Goal: Task Accomplishment & Management: Manage account settings

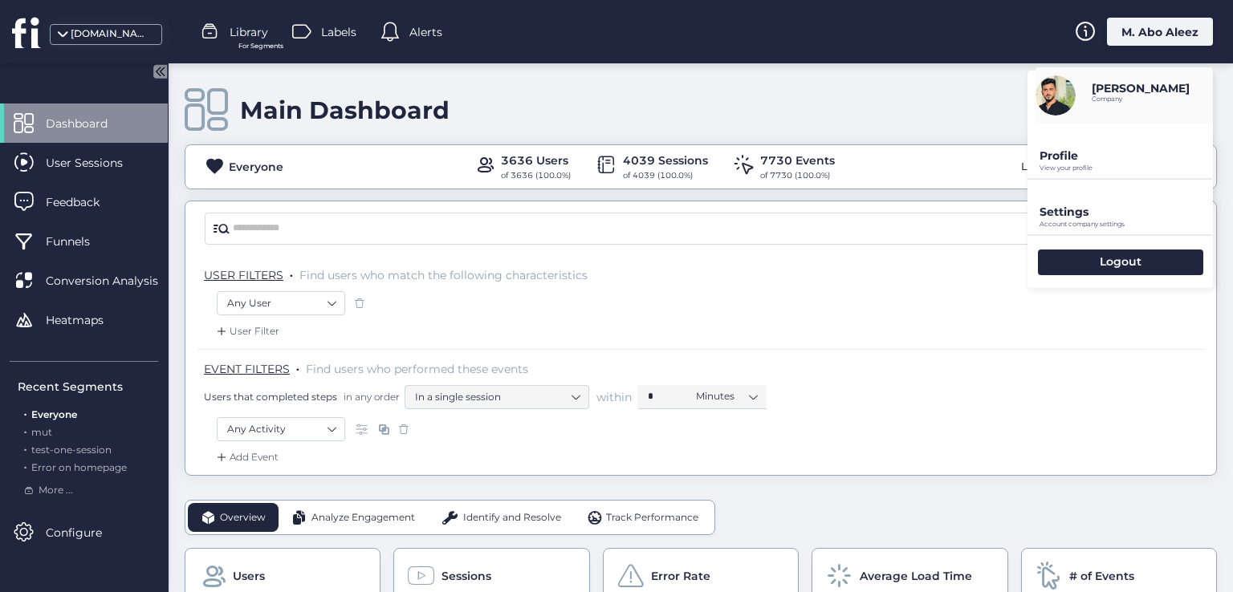
click at [1083, 158] on p "Profile" at bounding box center [1125, 155] width 173 height 14
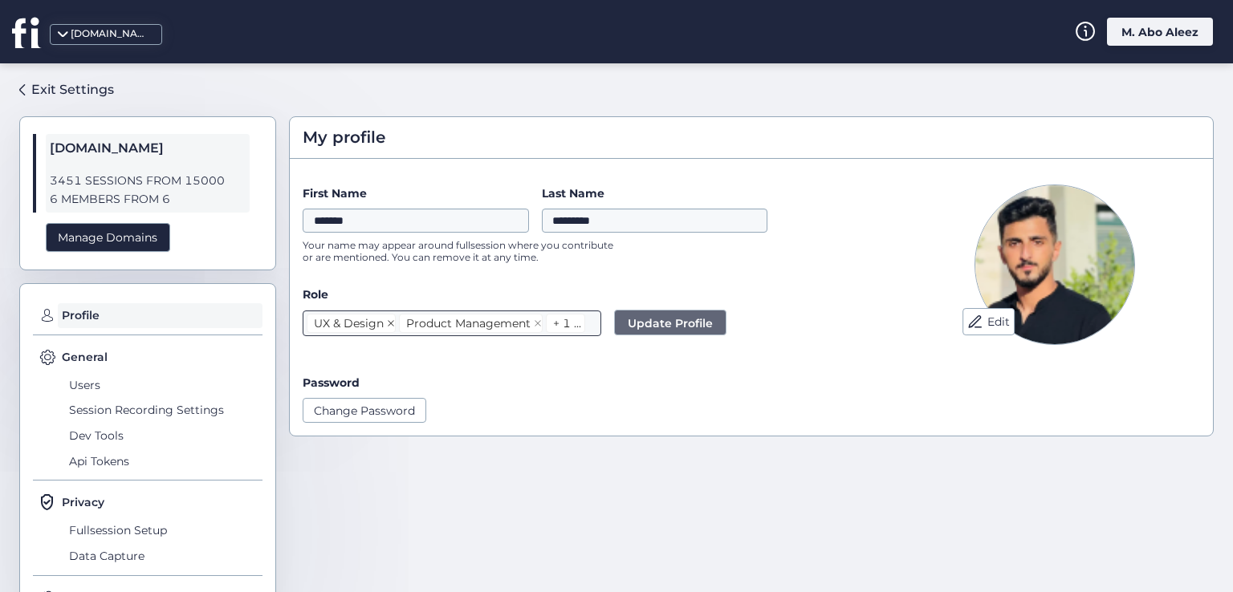
click at [388, 323] on icon at bounding box center [391, 323] width 8 height 8
click at [440, 322] on nz-select-item "Product Management" at bounding box center [379, 323] width 144 height 19
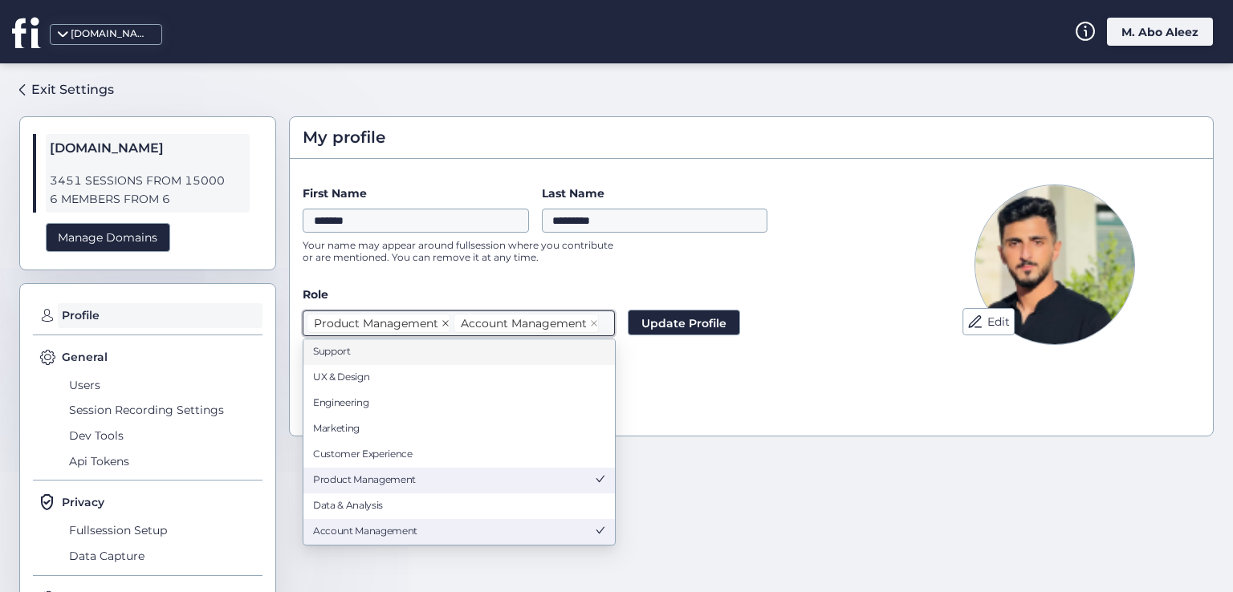
click at [445, 322] on icon at bounding box center [445, 323] width 8 height 8
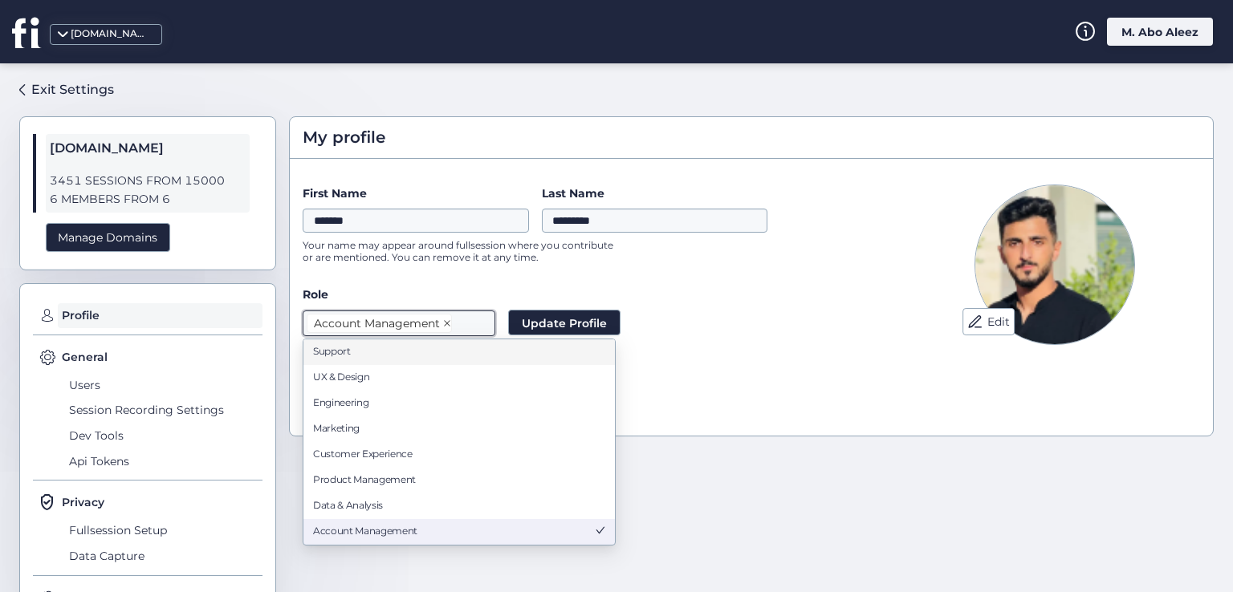
click at [445, 320] on icon at bounding box center [447, 323] width 8 height 8
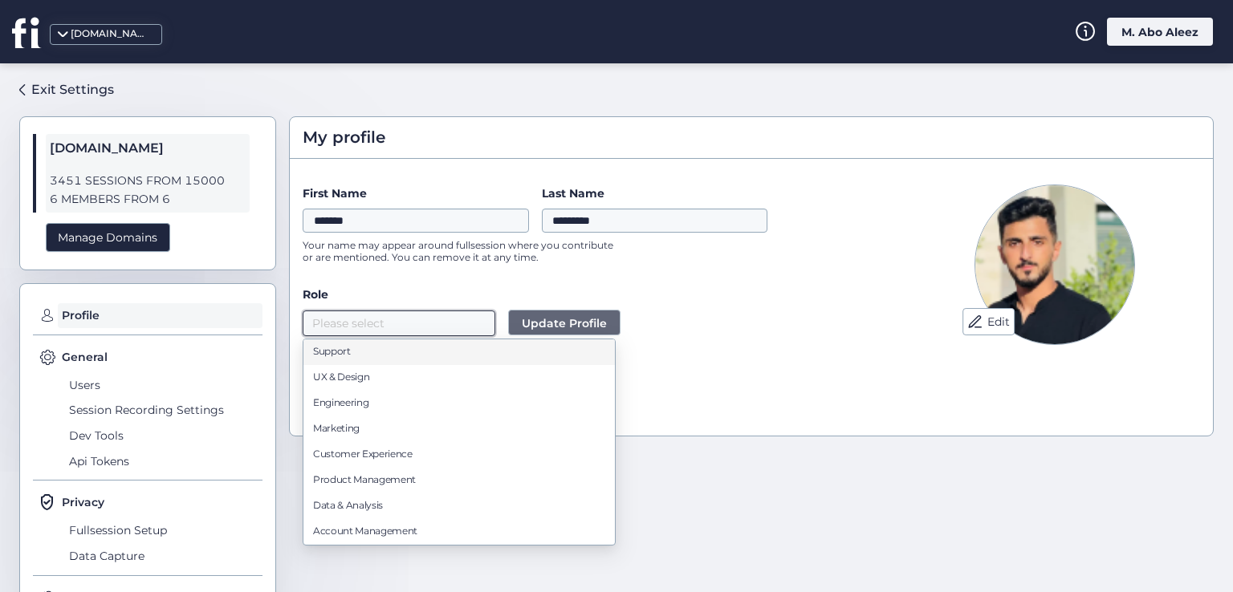
click at [549, 323] on span "Update Profile" at bounding box center [564, 324] width 85 height 18
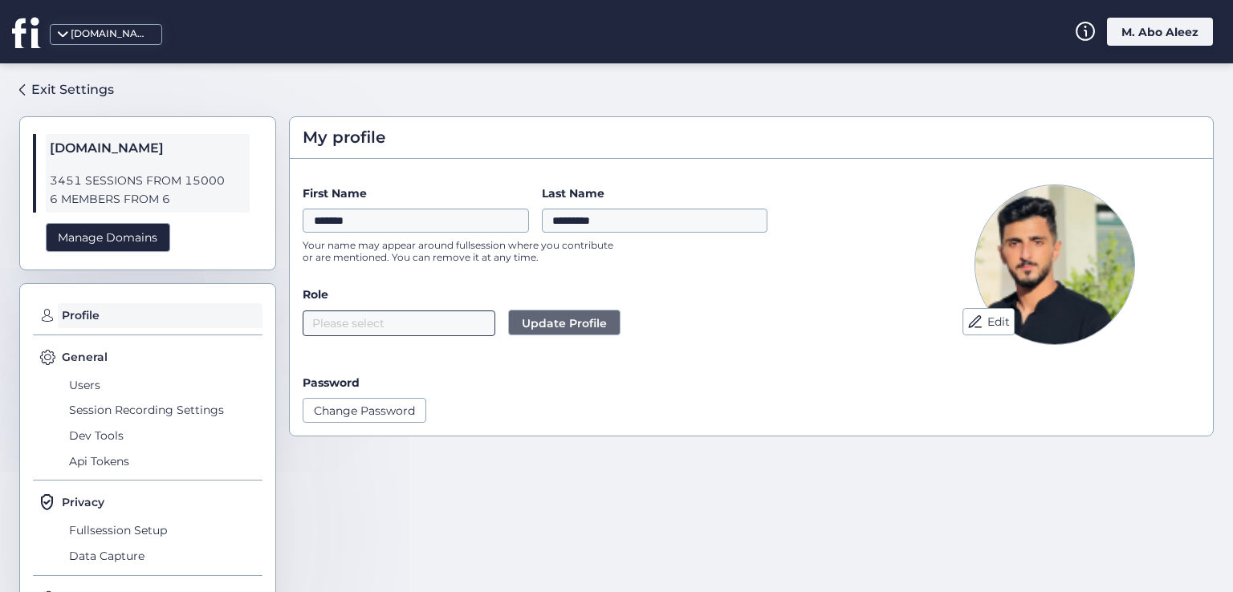
click at [1132, 30] on div "M. Abo Aleez" at bounding box center [1160, 32] width 106 height 28
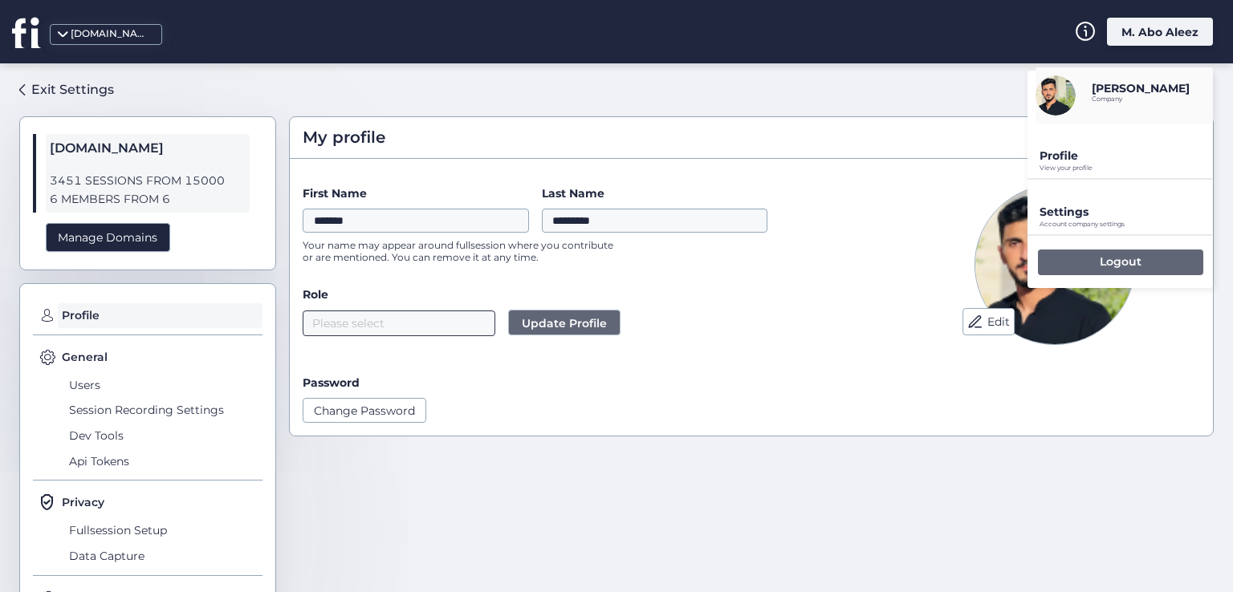
click at [1076, 265] on div "Logout" at bounding box center [1120, 263] width 165 height 26
